Goal: Transaction & Acquisition: Purchase product/service

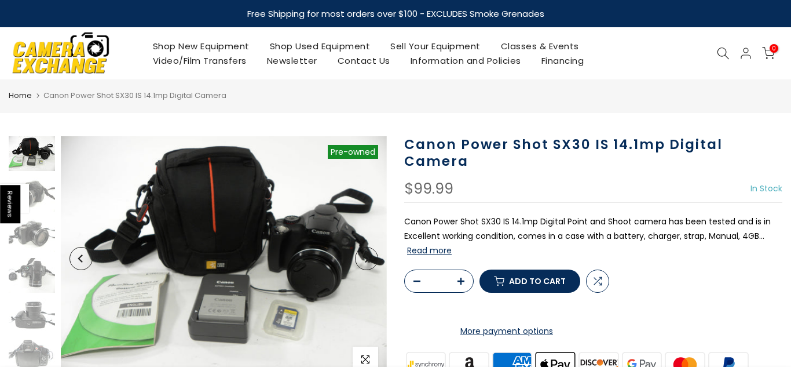
click at [530, 214] on p "Canon Power Shot SX30 IS 14.1mp Digital Point and Shoot camera has been tested …" at bounding box center [593, 236] width 378 height 44
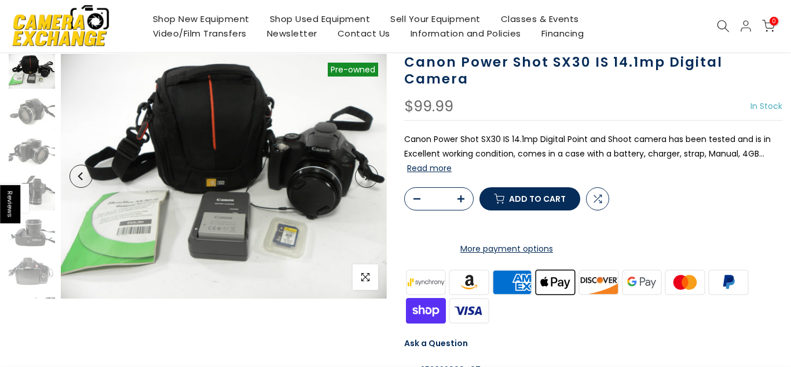
scroll to position [85, 0]
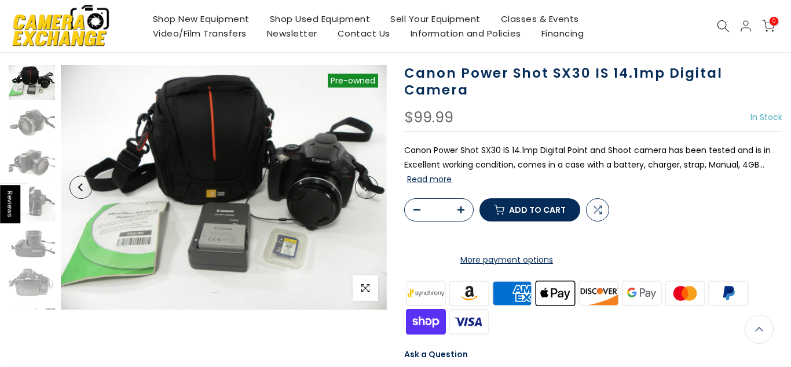
scroll to position [72, 0]
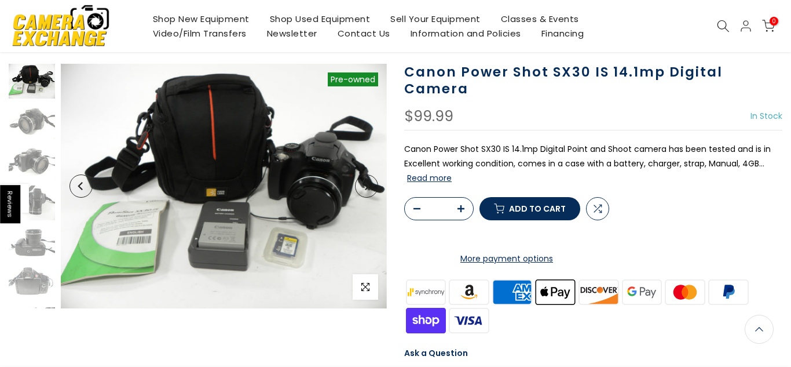
click at [761, 115] on span "In Stock" at bounding box center [767, 116] width 32 height 12
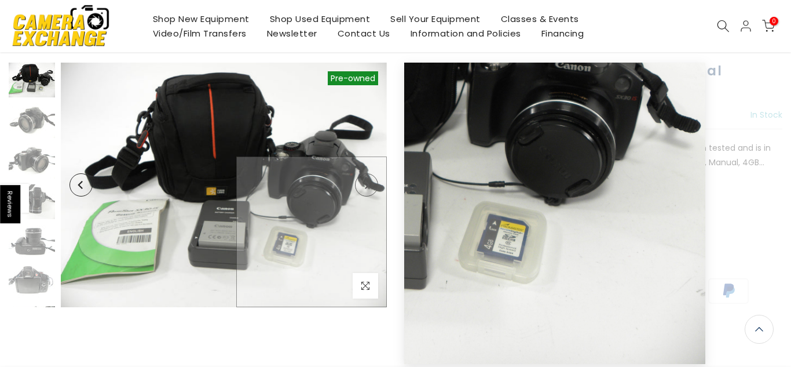
scroll to position [71, 0]
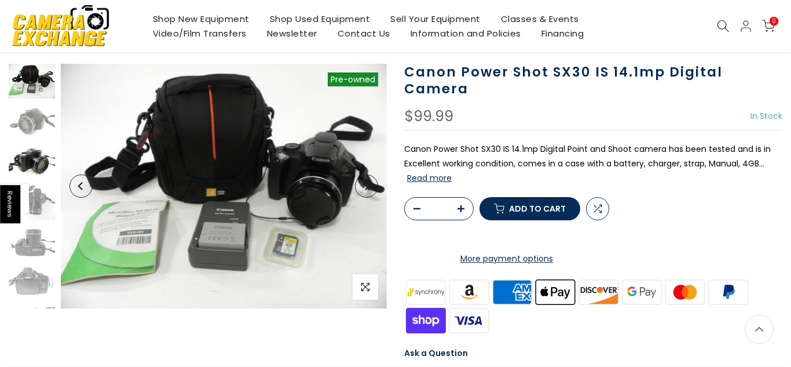
click at [30, 151] on img at bounding box center [32, 162] width 46 height 35
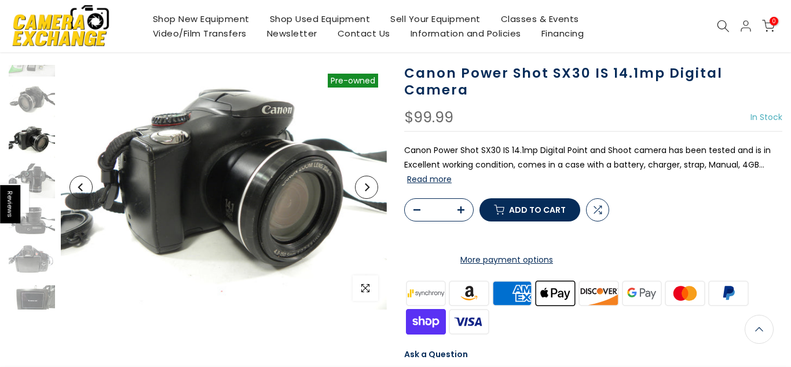
scroll to position [72, 0]
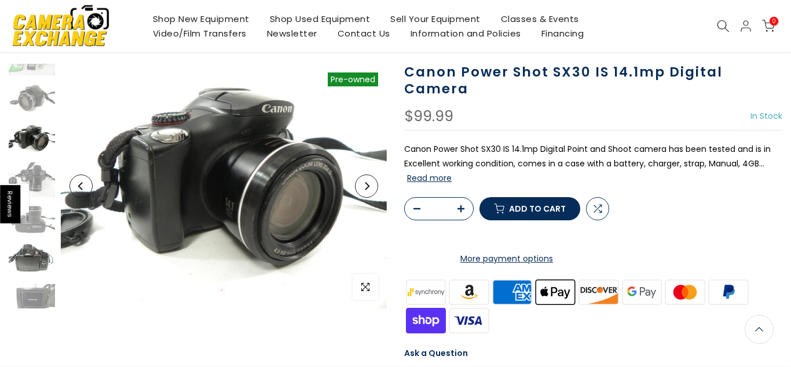
click at [33, 251] on img at bounding box center [32, 260] width 46 height 35
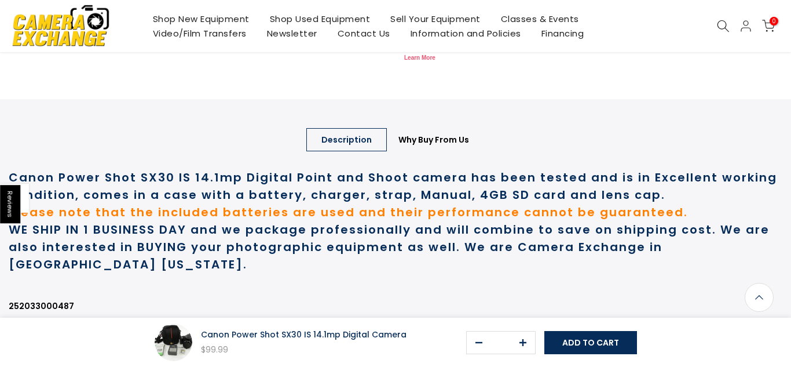
scroll to position [517, 0]
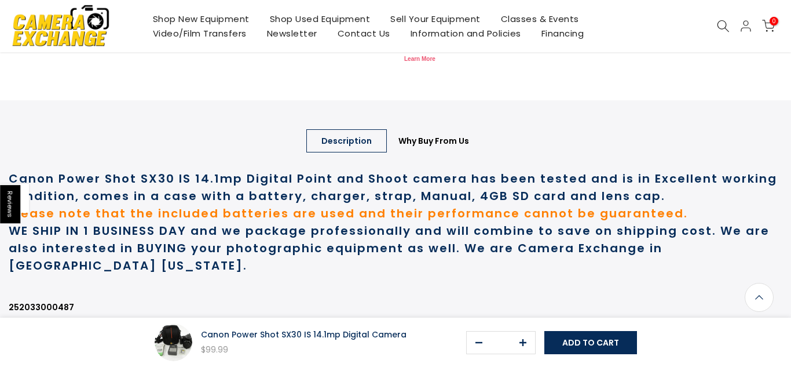
click at [520, 342] on icon "button" at bounding box center [523, 342] width 7 height 7
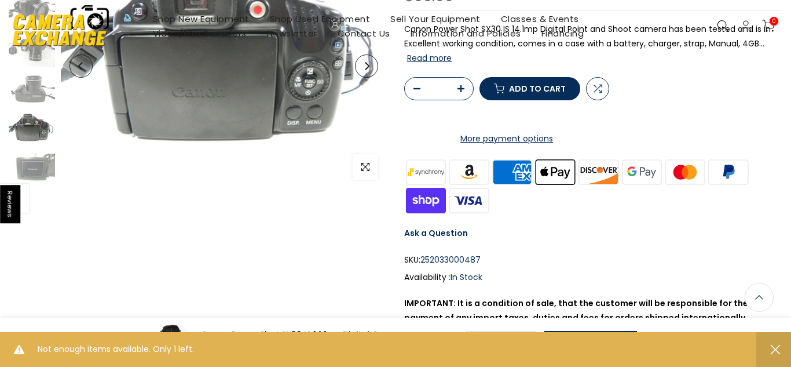
scroll to position [0, 0]
